Goal: Information Seeking & Learning: Learn about a topic

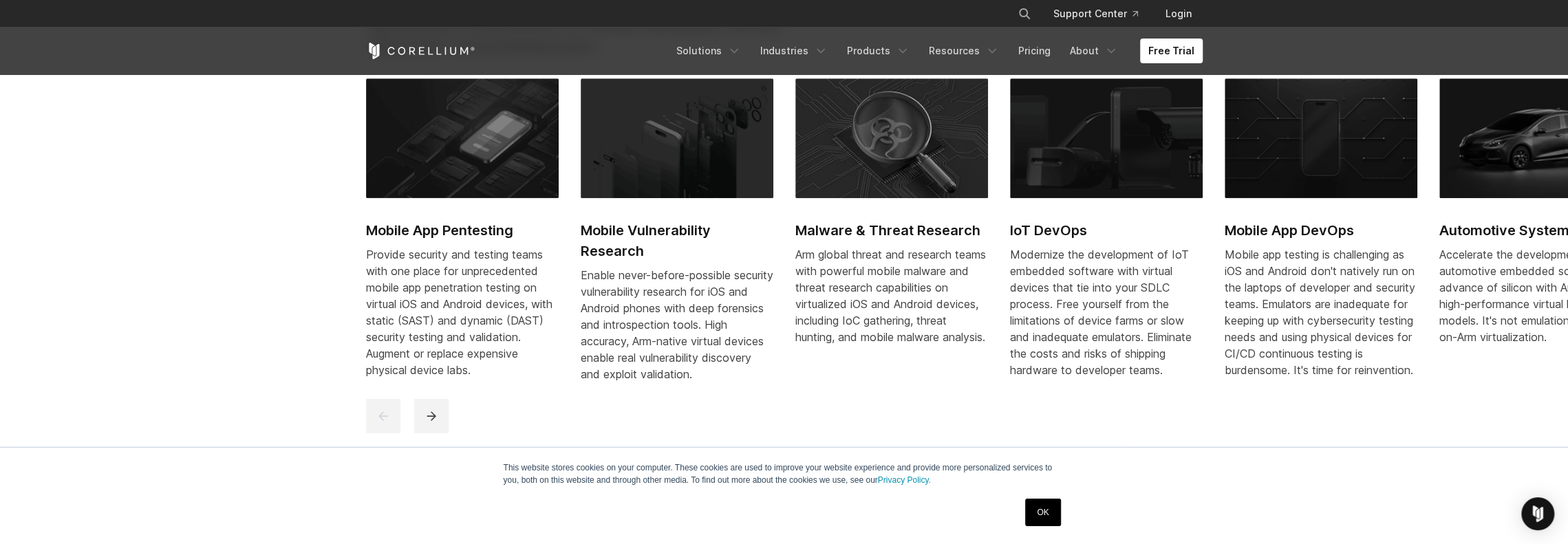
click at [1477, 225] on h2 "Automotive Systems" at bounding box center [1536, 231] width 193 height 20
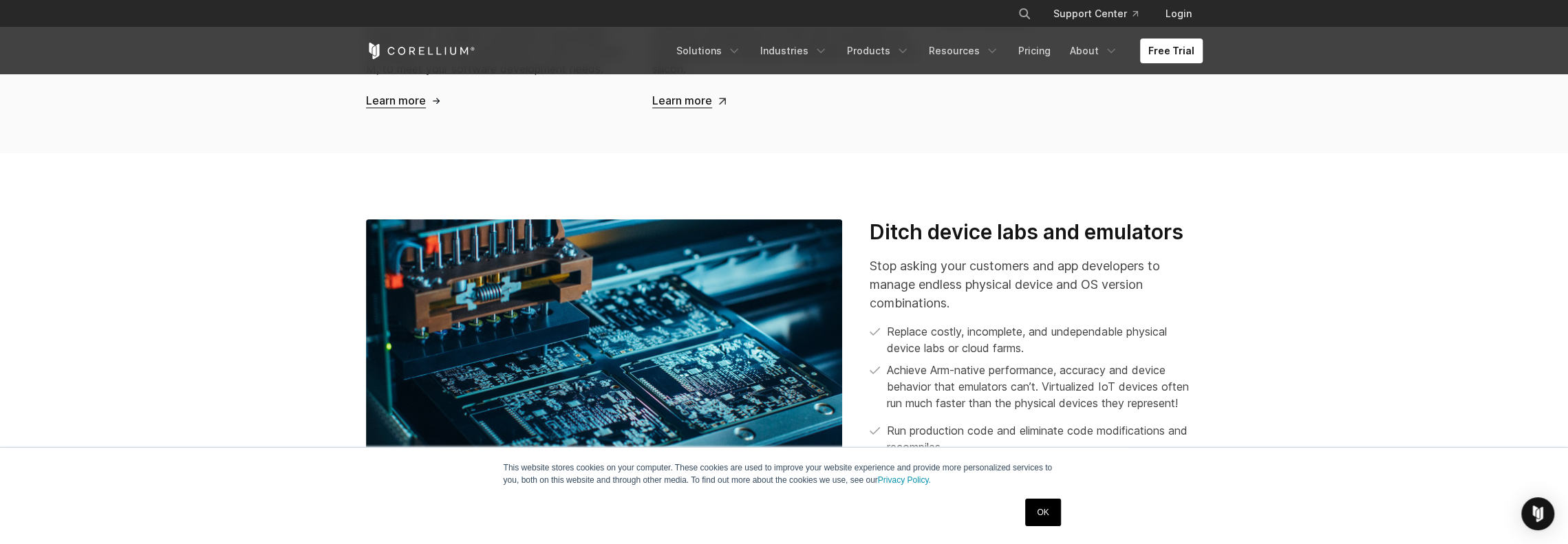
scroll to position [1651, 0]
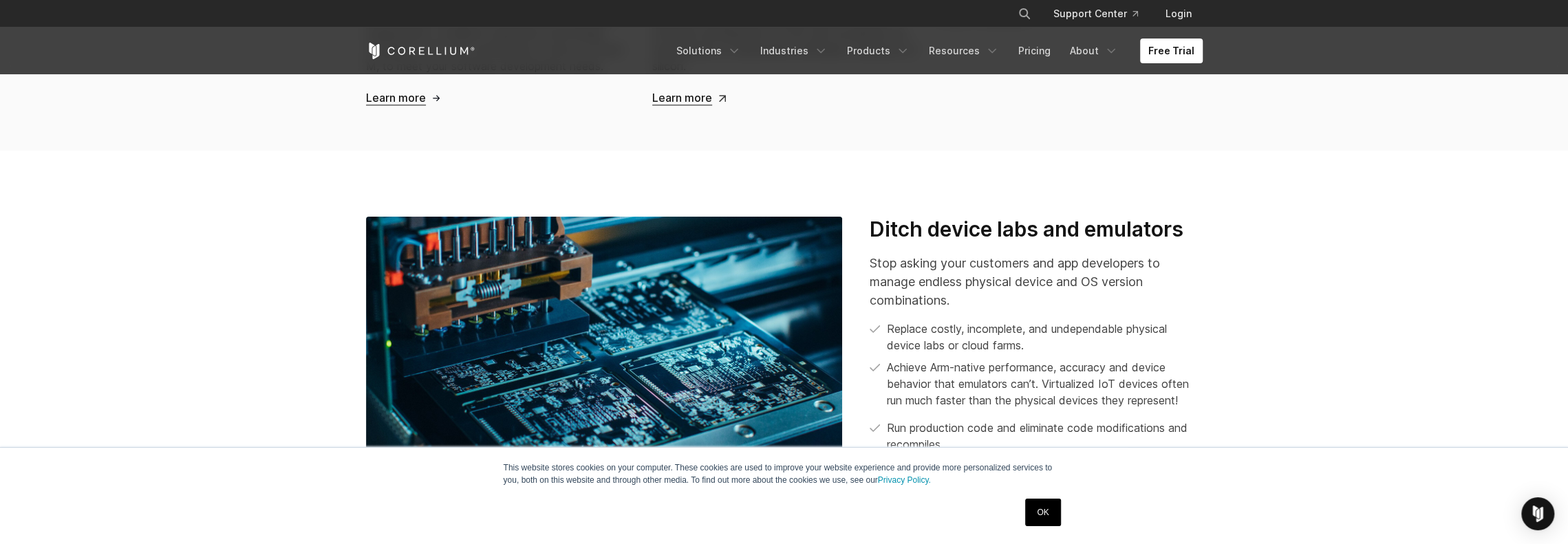
click at [386, 99] on span "Learn more" at bounding box center [395, 97] width 60 height 15
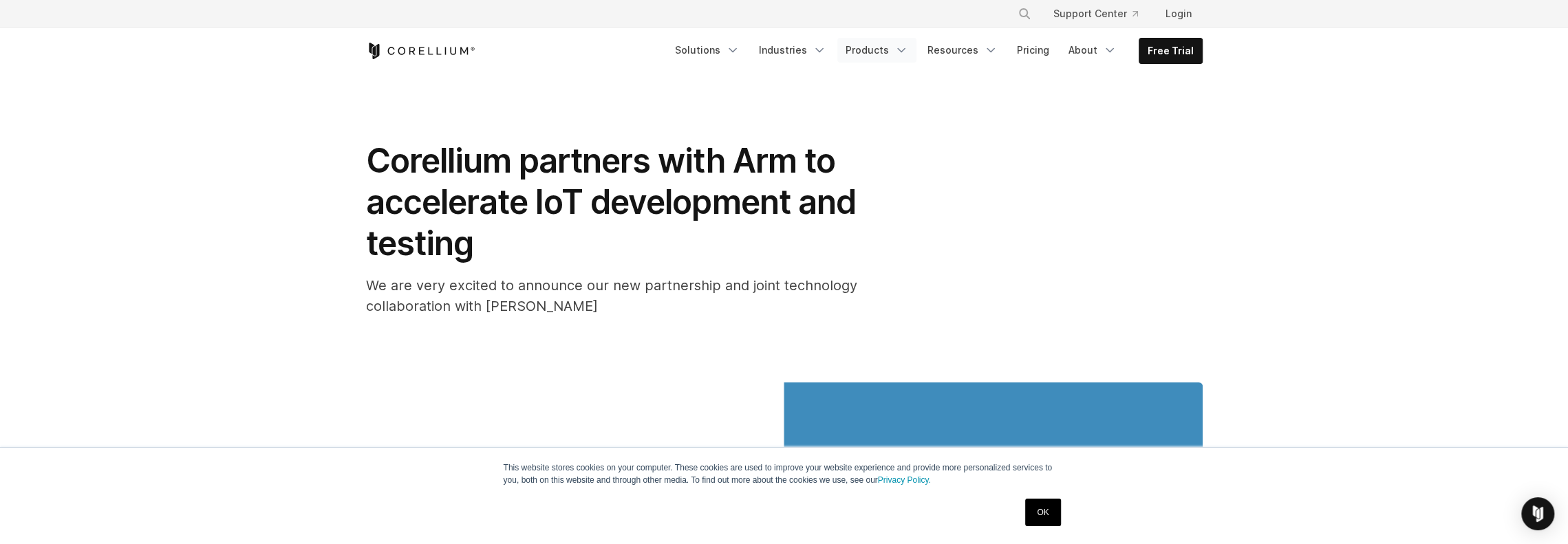
click at [889, 51] on link "Products" at bounding box center [876, 50] width 79 height 25
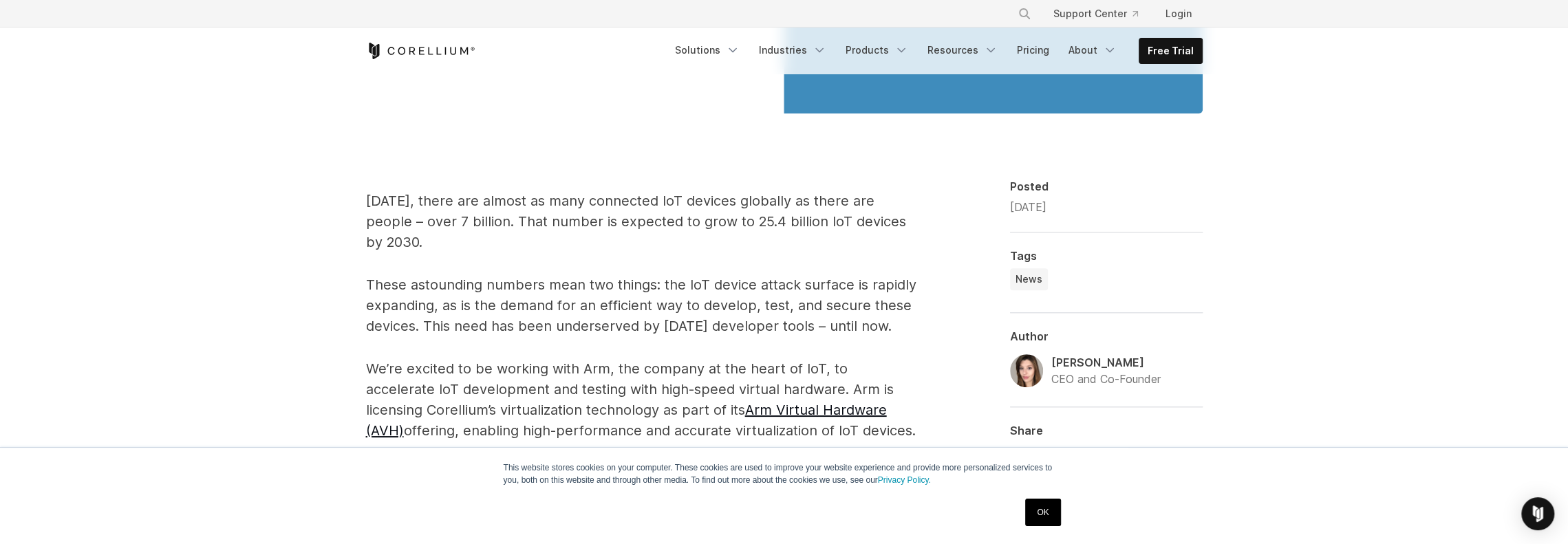
scroll to position [757, 0]
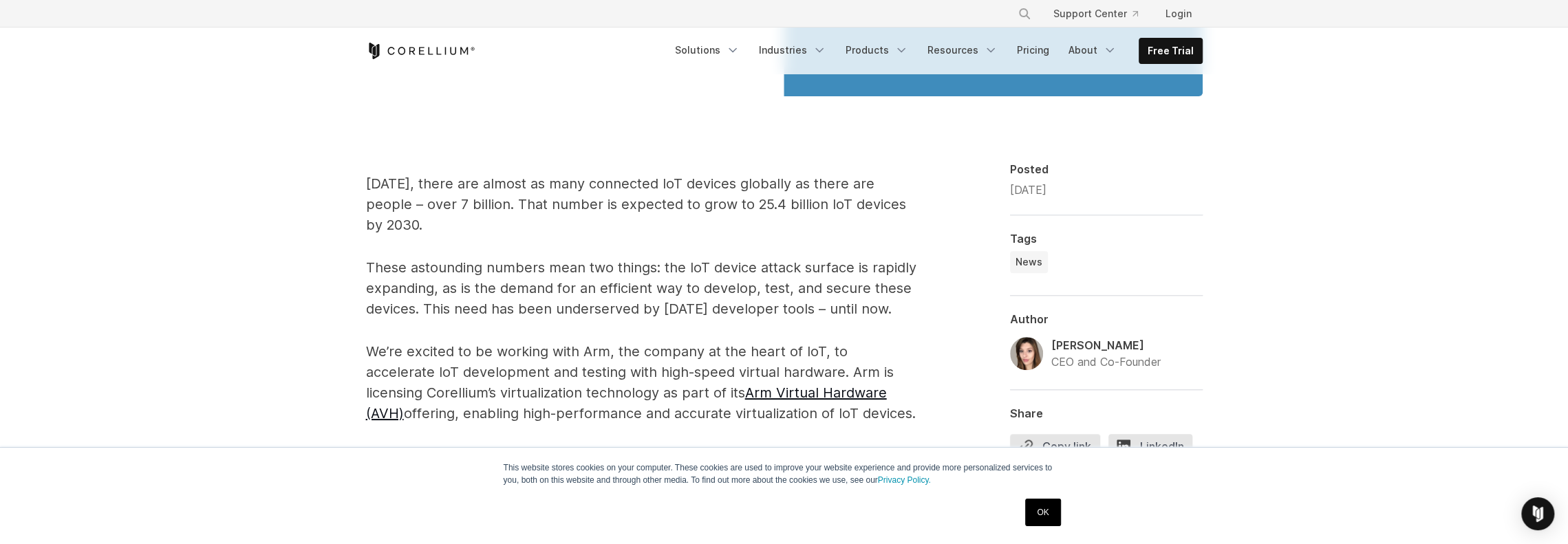
click at [1030, 352] on img at bounding box center [1026, 354] width 33 height 33
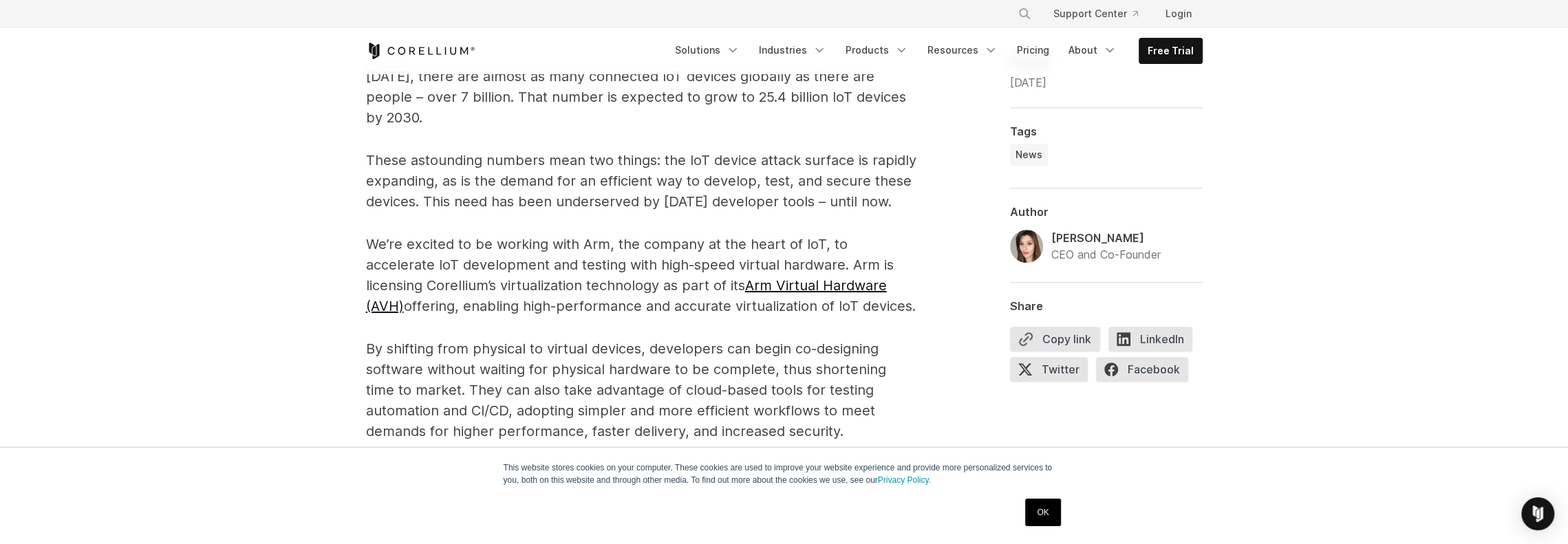
scroll to position [894, 0]
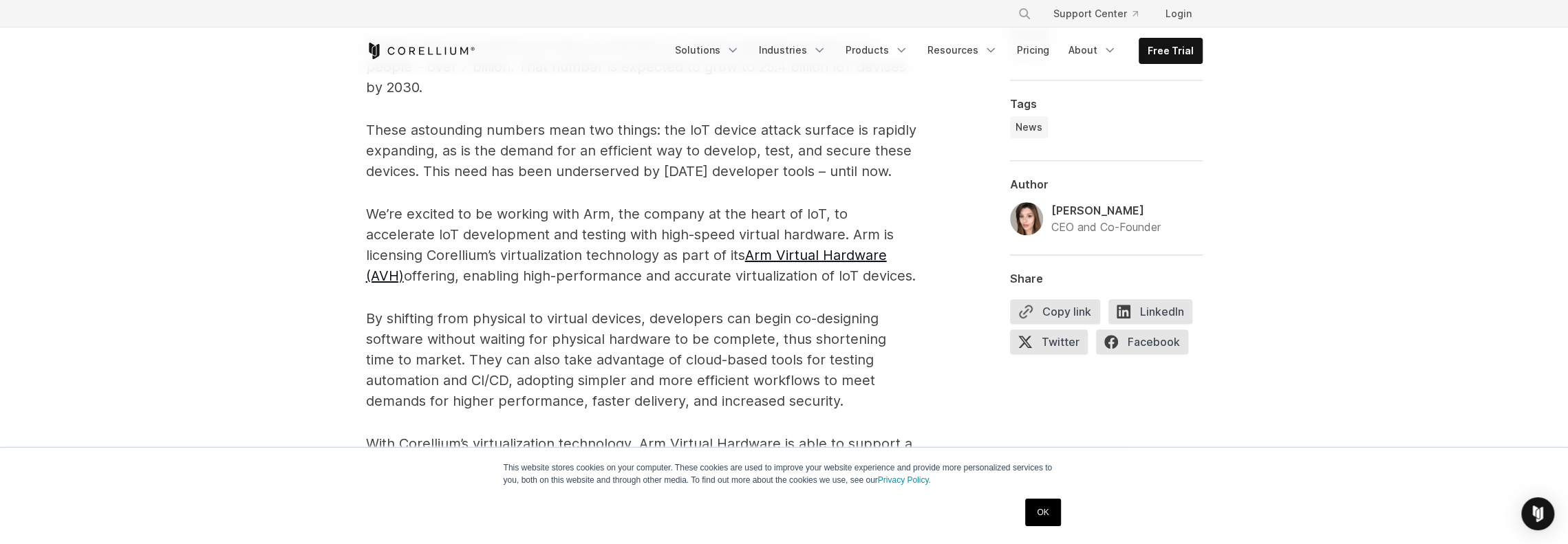
click at [1120, 206] on div "Amanda Gorton" at bounding box center [1106, 210] width 109 height 16
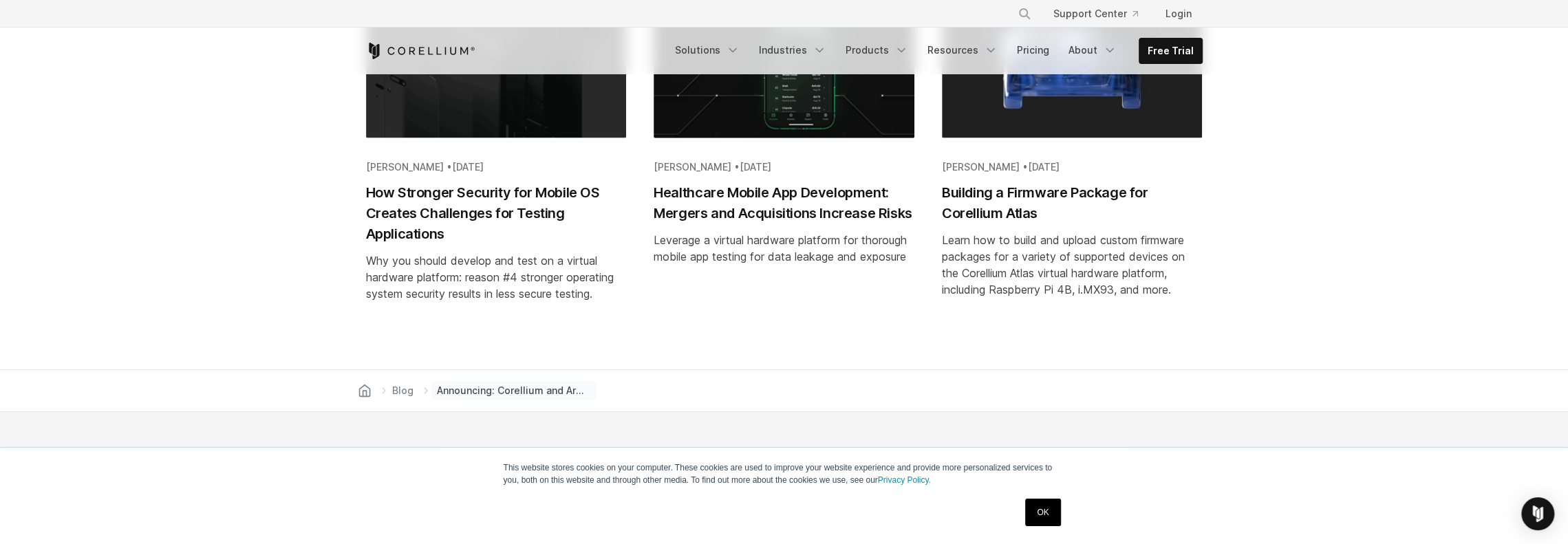
scroll to position [2270, 0]
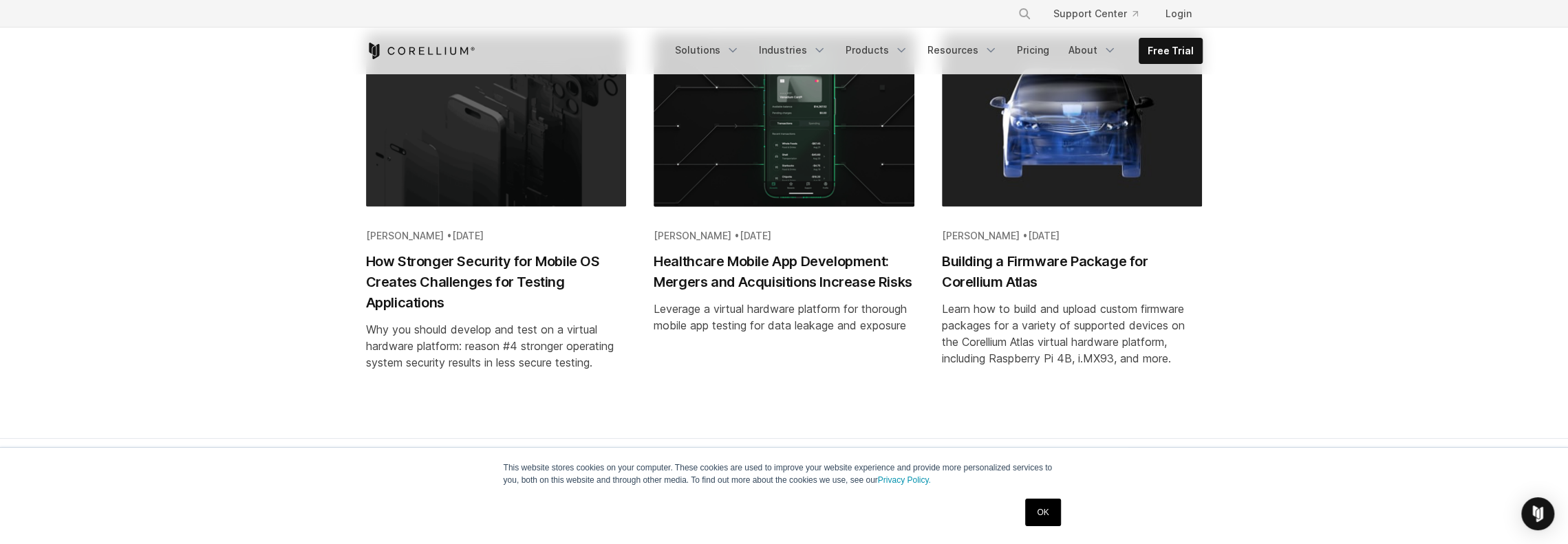
click at [996, 258] on h2 "Building a Firmware Package for Corellium Atlas" at bounding box center [1072, 271] width 260 height 41
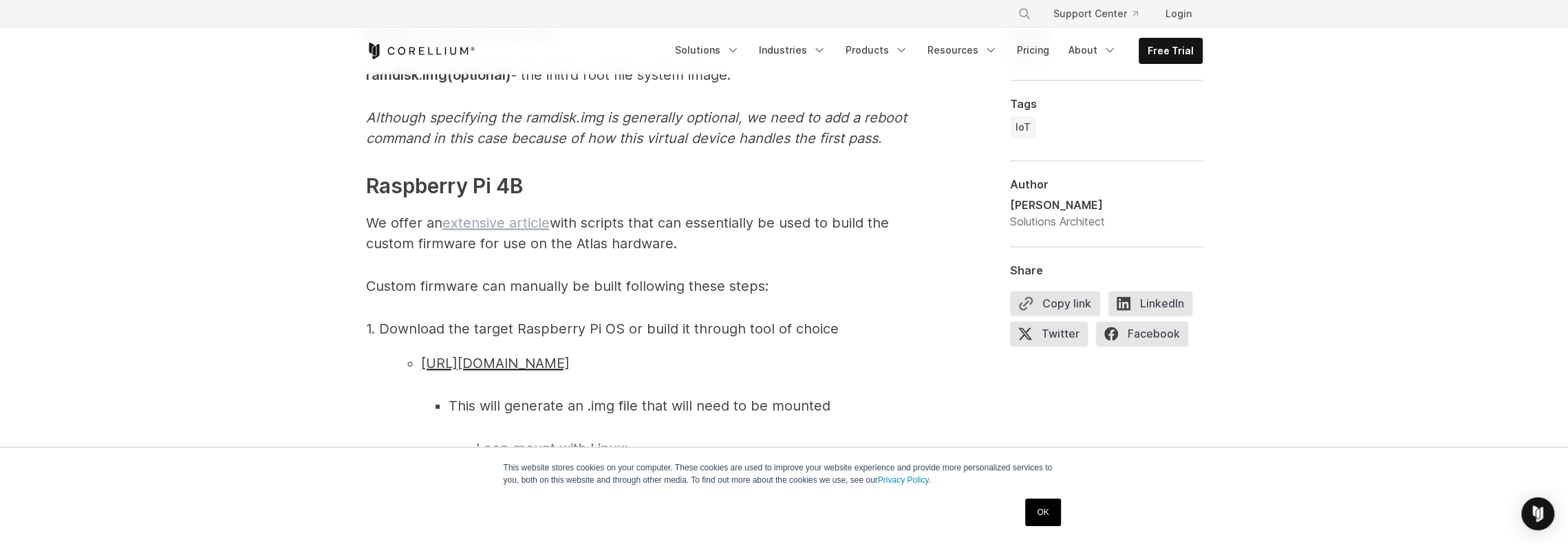
scroll to position [1651, 0]
